Goal: Transaction & Acquisition: Purchase product/service

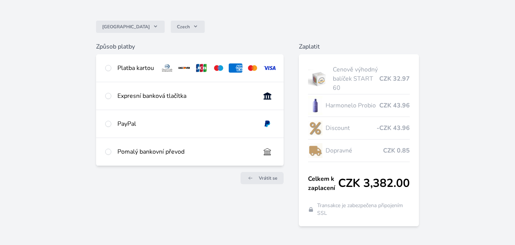
scroll to position [68, 0]
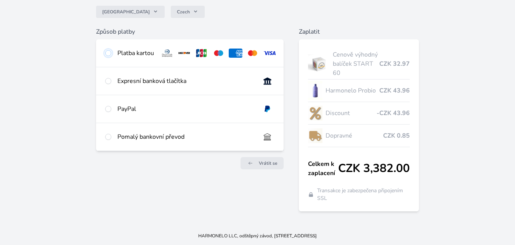
click at [111, 53] on input "radio" at bounding box center [108, 53] width 6 height 6
radio input "true"
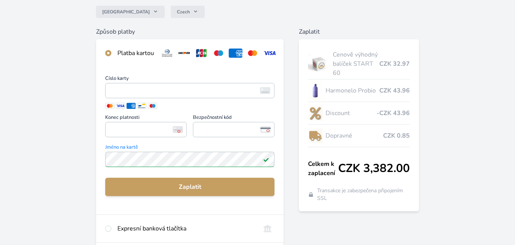
click at [265, 162] on img at bounding box center [266, 159] width 6 height 6
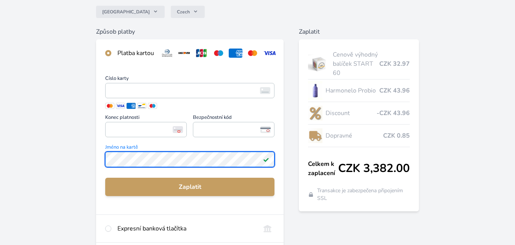
drag, startPoint x: 268, startPoint y: 165, endPoint x: 88, endPoint y: 161, distance: 179.7
click at [90, 160] on div "Česko Czech Způsob platby Platba kartou Číslo karty <p>Your browser does not su…" at bounding box center [257, 135] width 515 height 406
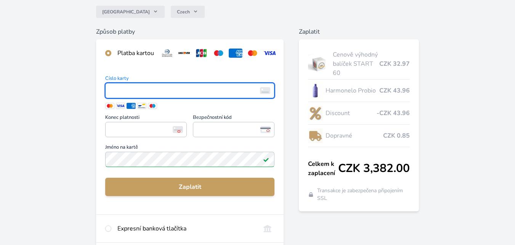
click at [243, 75] on div "Číslo karty <p>Your browser does not support iframes.</p> Konec platnosti <p>Yo…" at bounding box center [190, 140] width 188 height 147
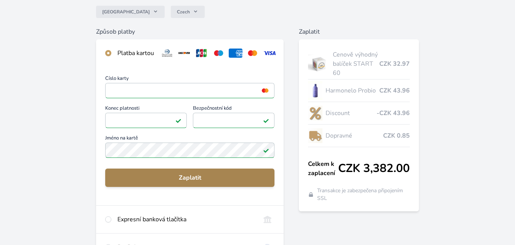
click at [196, 187] on button "Zaplatit" at bounding box center [189, 177] width 169 height 18
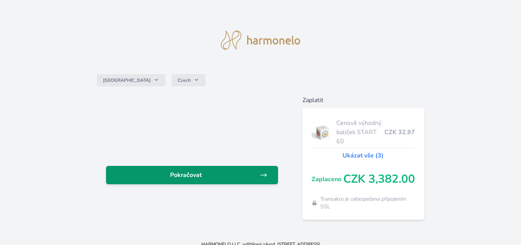
click at [204, 175] on span "Pokračovat" at bounding box center [185, 174] width 147 height 9
